Goal: Navigation & Orientation: Find specific page/section

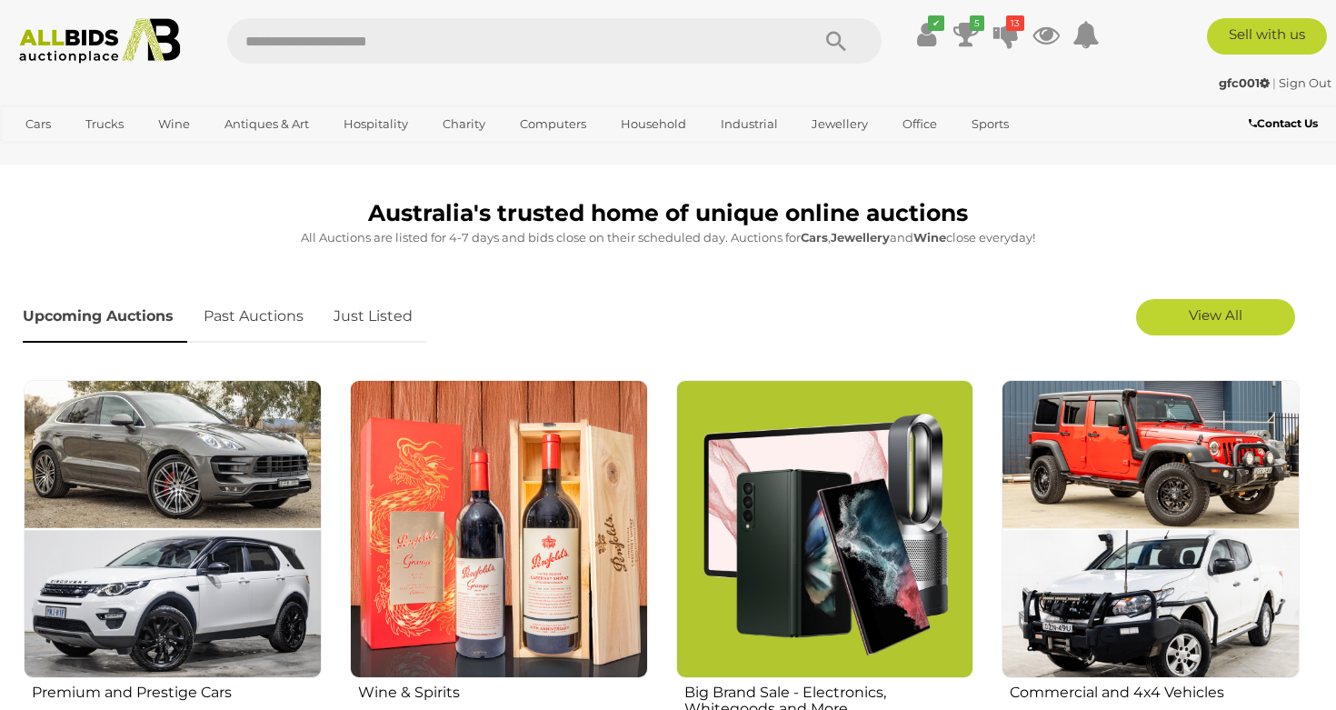
scroll to position [471, 0]
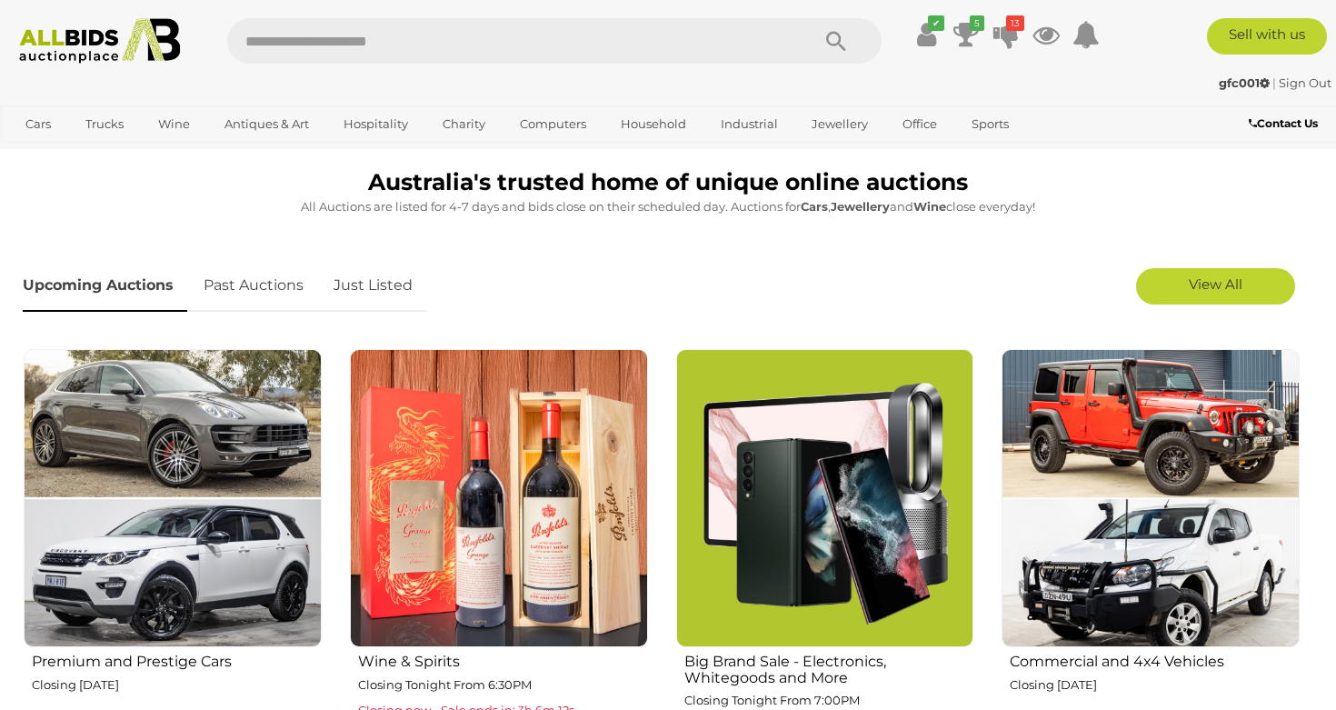
click at [360, 276] on link "Just Listed" at bounding box center [373, 286] width 106 height 54
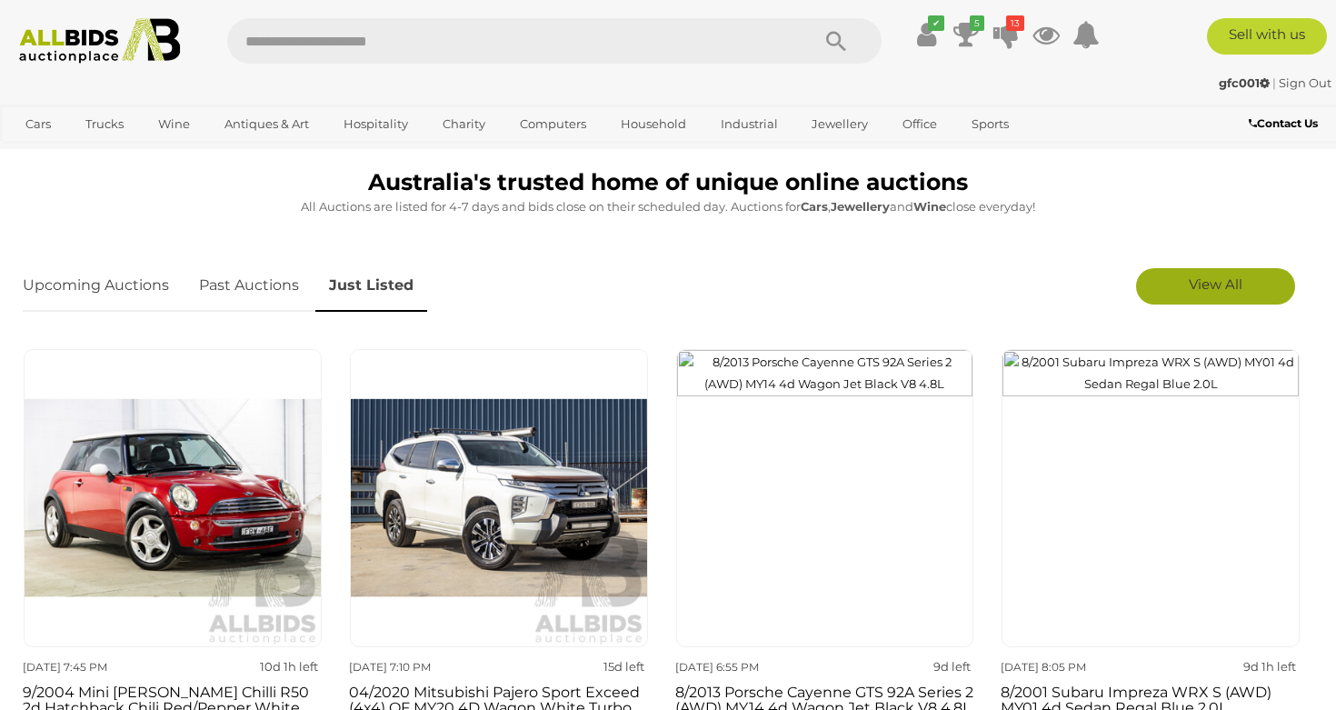
click at [1234, 280] on span "View All" at bounding box center [1216, 283] width 54 height 17
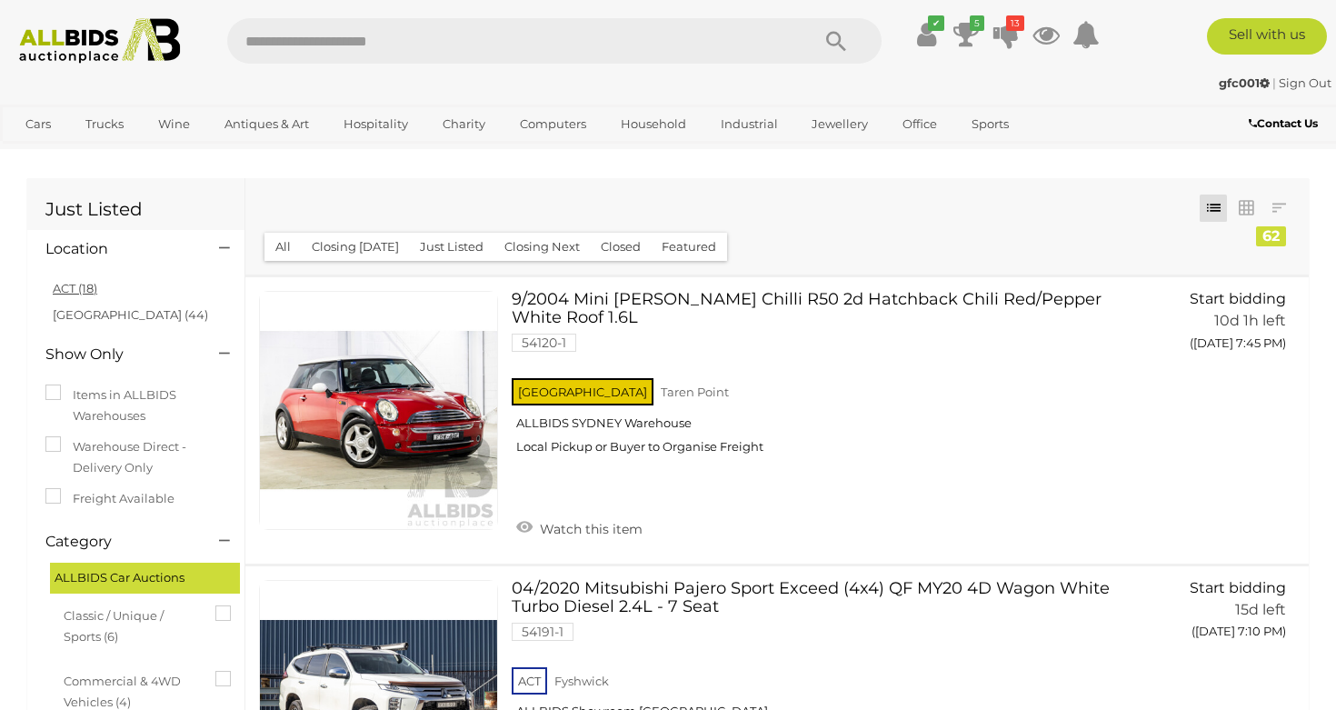
click at [65, 285] on link "ACT (18)" at bounding box center [75, 288] width 45 height 15
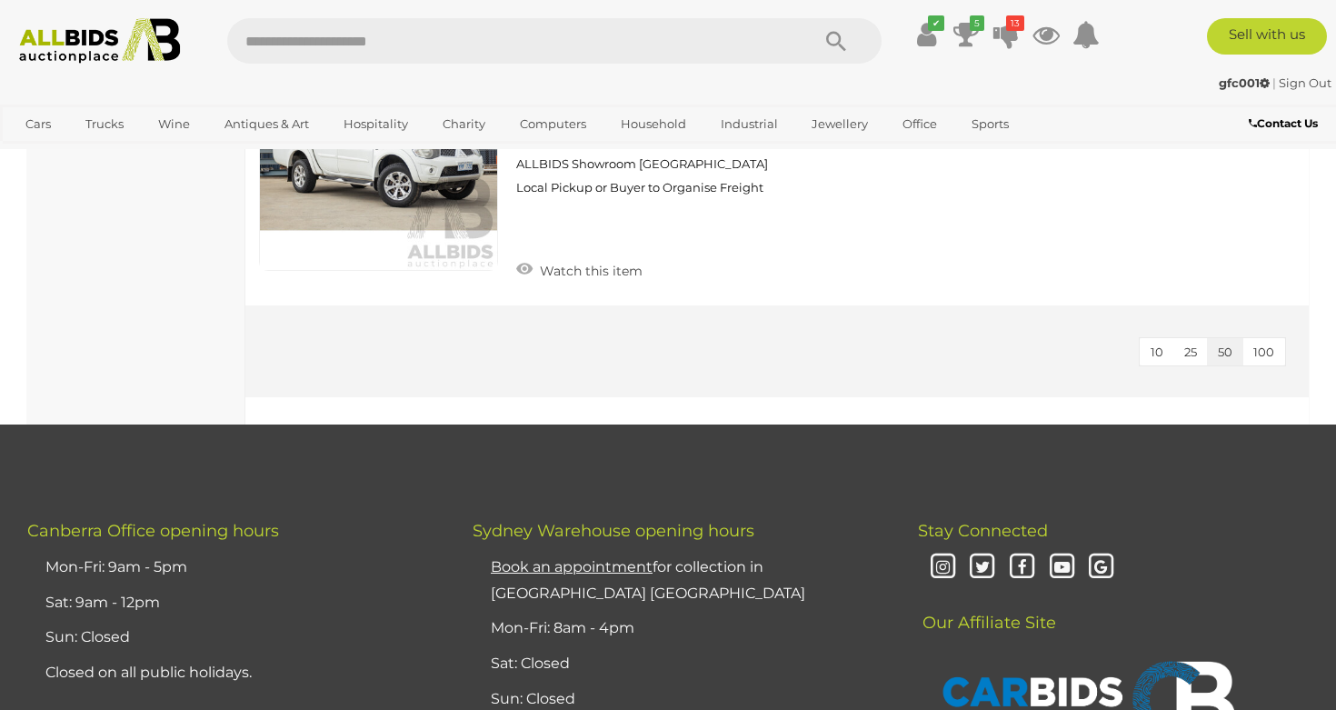
scroll to position [5014, 0]
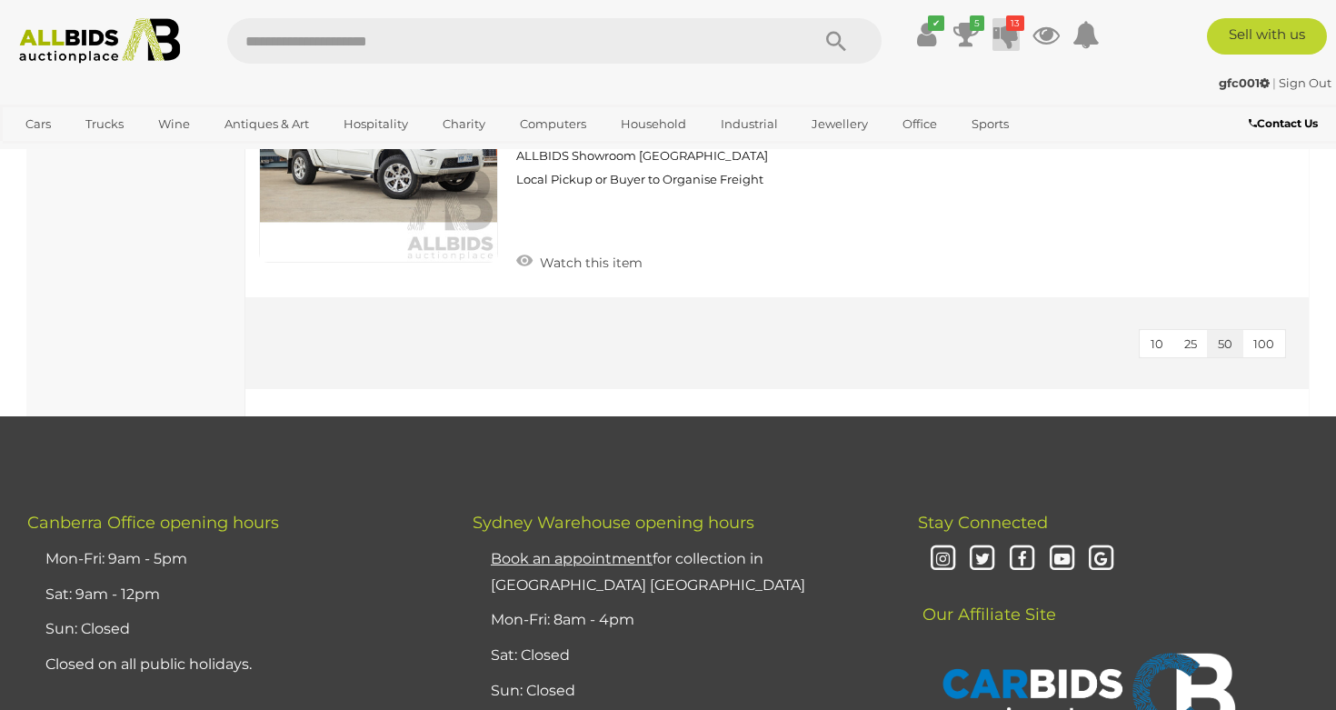
click at [1000, 35] on icon at bounding box center [1005, 34] width 25 height 33
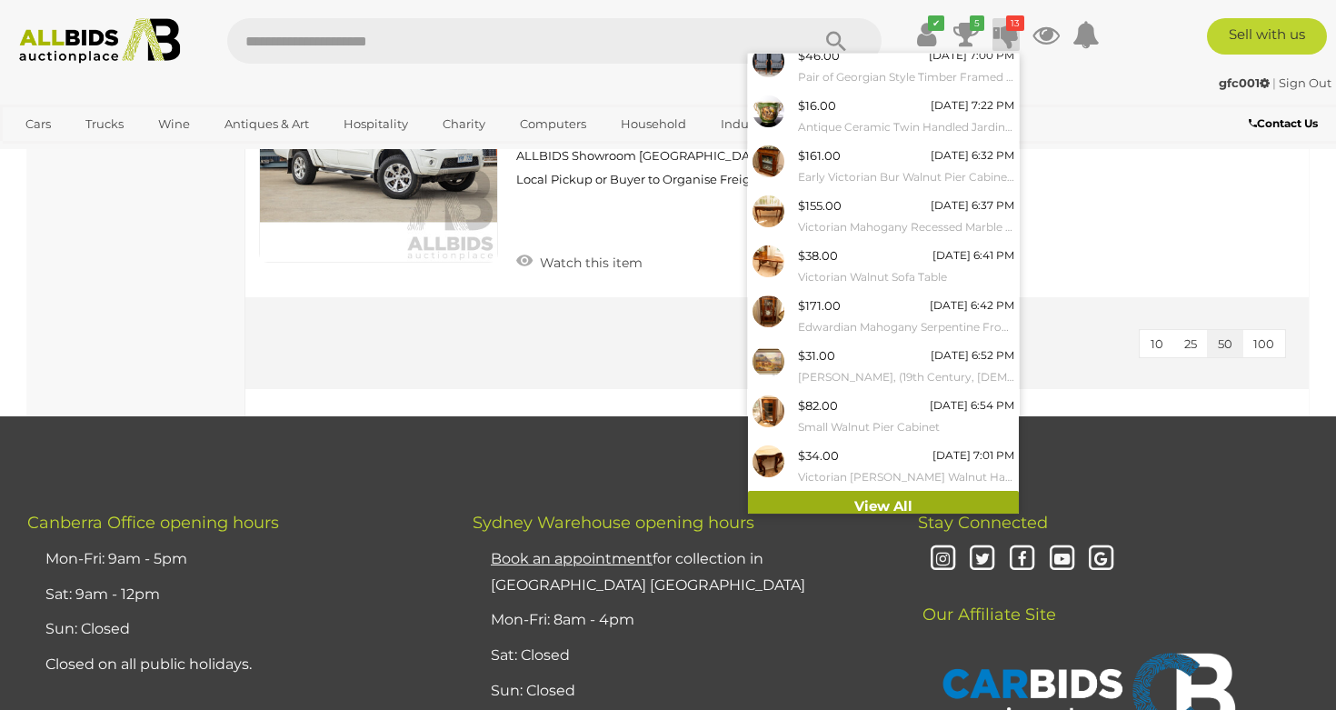
scroll to position [109, 0]
click at [871, 498] on link "View All" at bounding box center [883, 508] width 271 height 32
